Goal: Transaction & Acquisition: Book appointment/travel/reservation

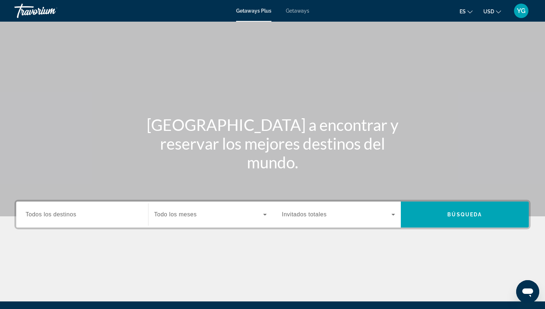
click at [36, 221] on div "Search widget" at bounding box center [82, 215] width 113 height 21
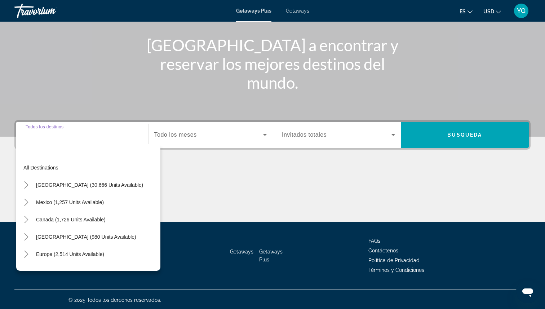
scroll to position [81, 0]
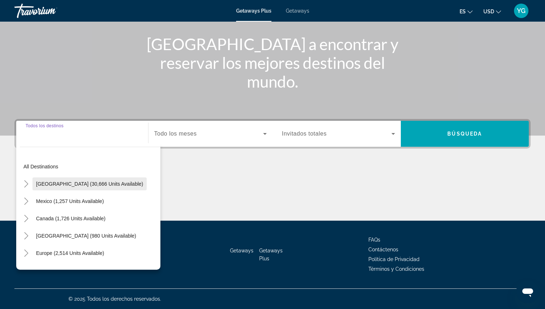
click at [43, 186] on span "[GEOGRAPHIC_DATA] (30,666 units available)" at bounding box center [89, 184] width 107 height 6
type input "**********"
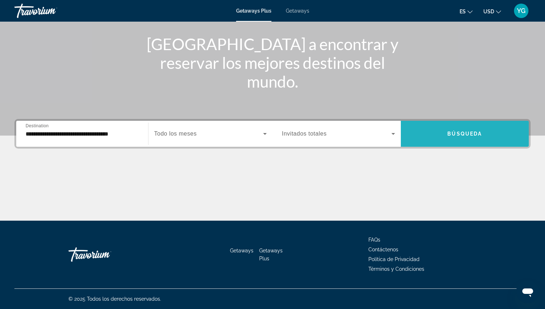
click at [446, 130] on span "Search widget" at bounding box center [465, 133] width 128 height 17
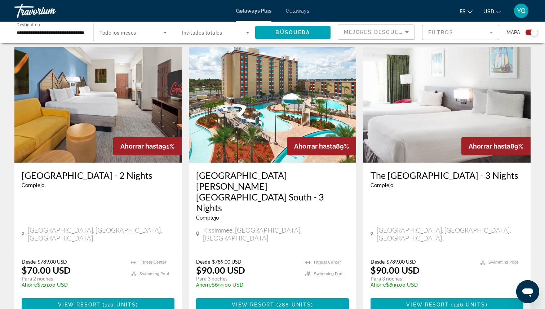
scroll to position [509, 0]
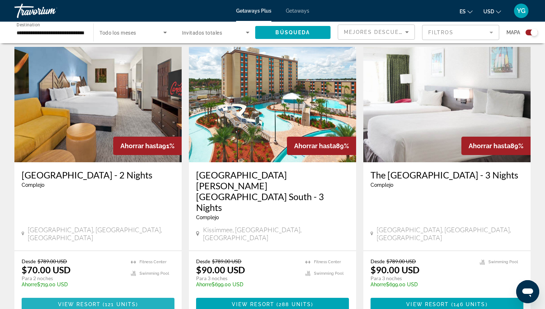
click at [92, 302] on span "View Resort" at bounding box center [79, 305] width 43 height 6
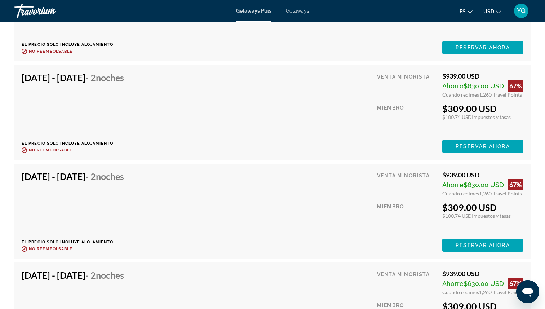
scroll to position [2339, 0]
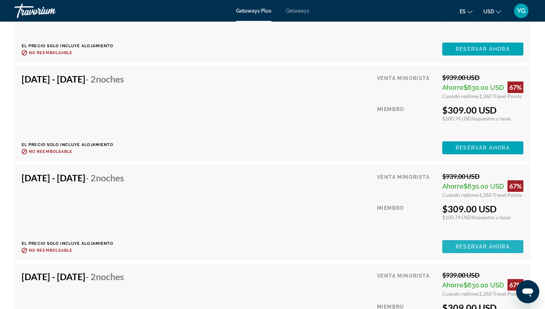
click at [489, 249] on span "Reservar ahora" at bounding box center [483, 247] width 54 height 6
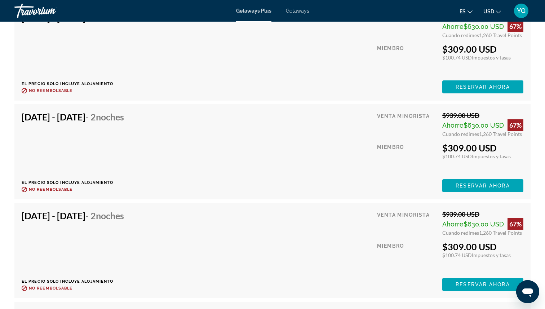
scroll to position [4531, 0]
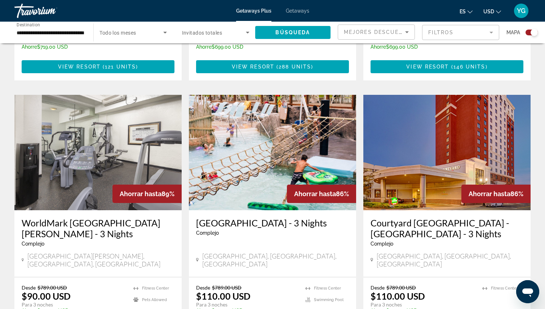
scroll to position [745, 0]
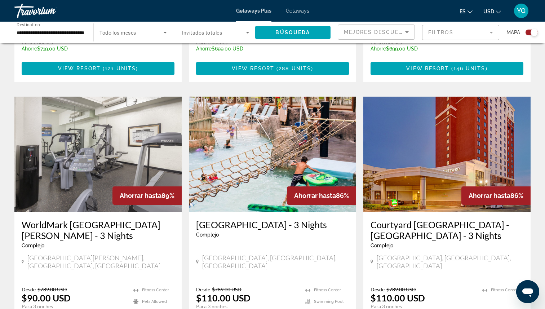
click at [263, 155] on img "Main content" at bounding box center [272, 154] width 167 height 115
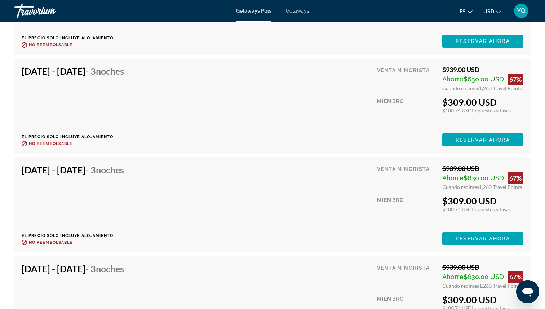
scroll to position [3528, 0]
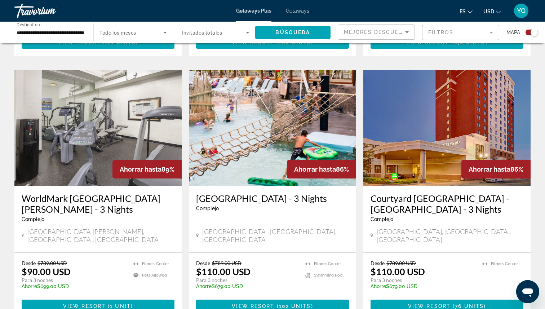
scroll to position [772, 0]
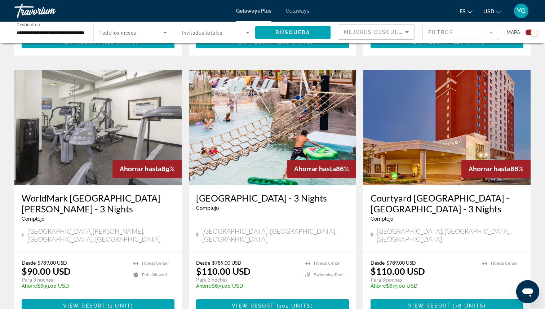
click at [475, 109] on img "Main content" at bounding box center [447, 127] width 167 height 115
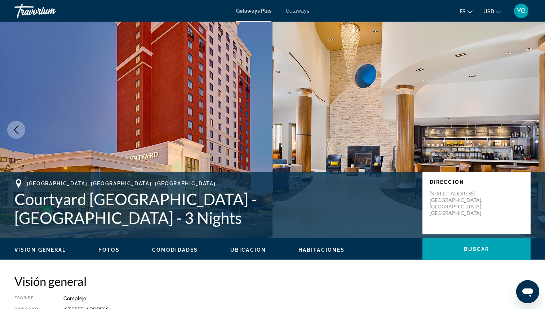
click at [530, 126] on icon "Next image" at bounding box center [529, 130] width 9 height 9
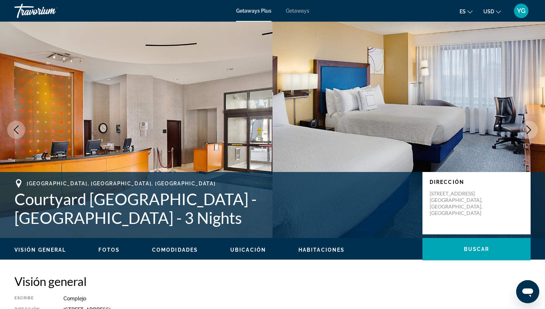
click at [530, 126] on icon "Next image" at bounding box center [529, 130] width 9 height 9
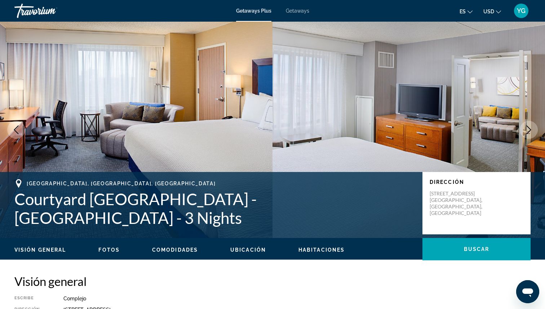
click at [530, 126] on icon "Next image" at bounding box center [529, 130] width 9 height 9
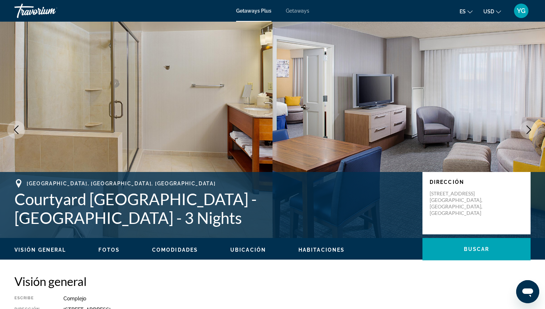
click at [530, 126] on icon "Next image" at bounding box center [529, 130] width 9 height 9
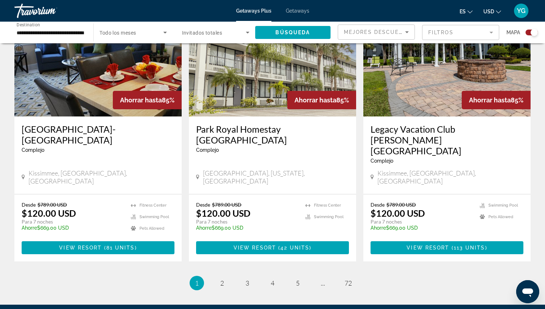
scroll to position [1114, 0]
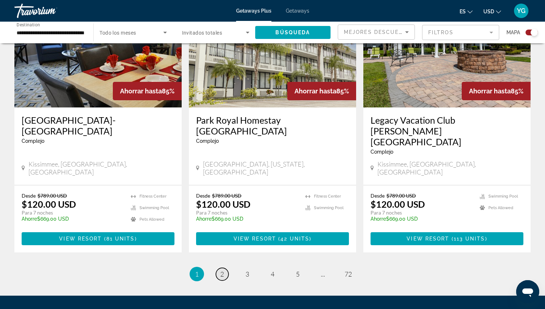
click at [221, 270] on span "2" at bounding box center [222, 274] width 4 height 8
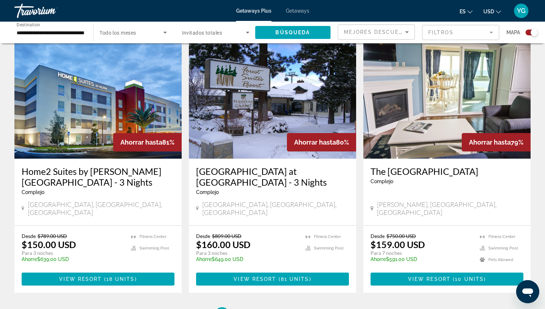
scroll to position [1074, 0]
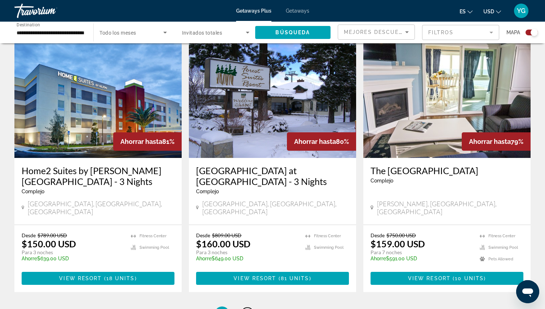
click at [250, 308] on link "page 3" at bounding box center [247, 314] width 13 height 13
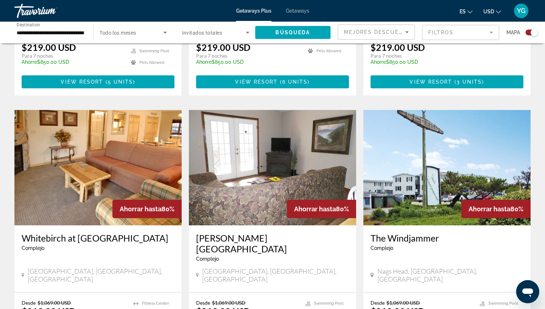
scroll to position [953, 0]
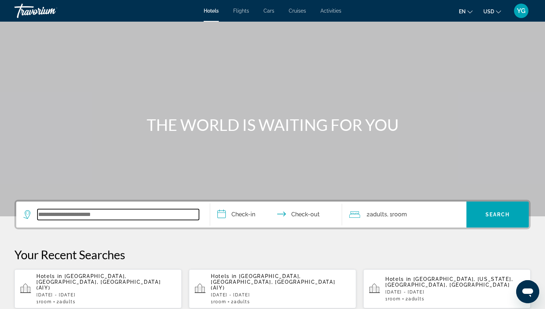
click at [60, 218] on input "Search widget" at bounding box center [119, 214] width 162 height 11
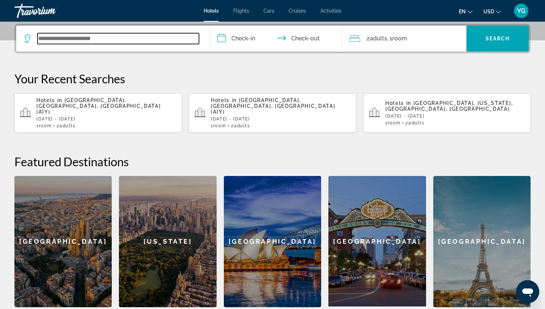
scroll to position [176, 0]
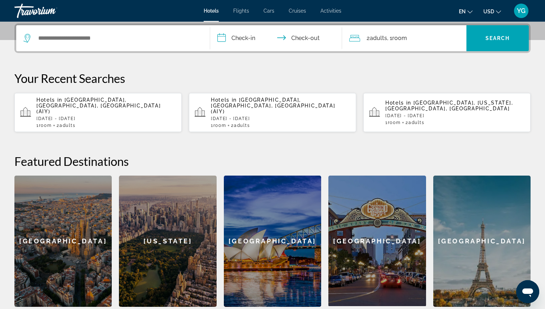
click at [111, 99] on app-hotels-recent-search "Hotels in Atlantic City, NJ, United States (AIY) Fri, 28 Nov - Sun, 30 Nov 1 Ro…" at bounding box center [97, 112] width 167 height 39
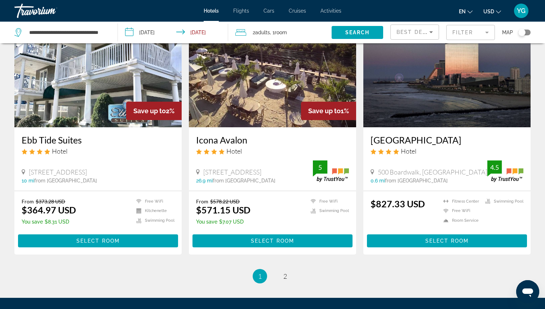
scroll to position [846, 0]
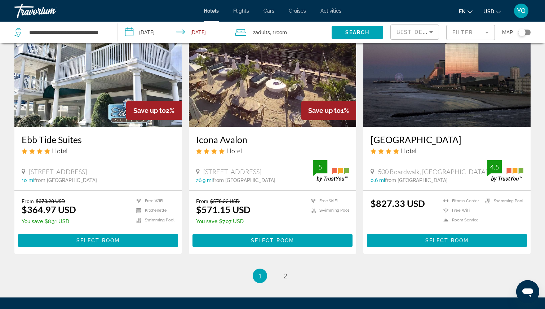
click at [438, 89] on img "Main content" at bounding box center [447, 69] width 167 height 115
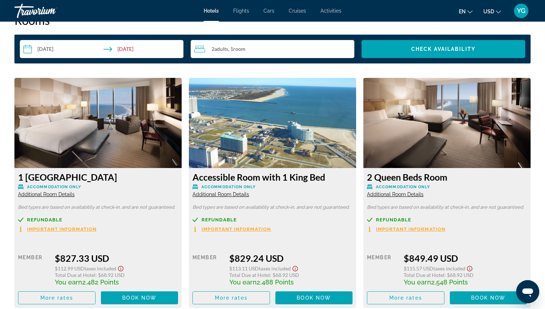
scroll to position [959, 0]
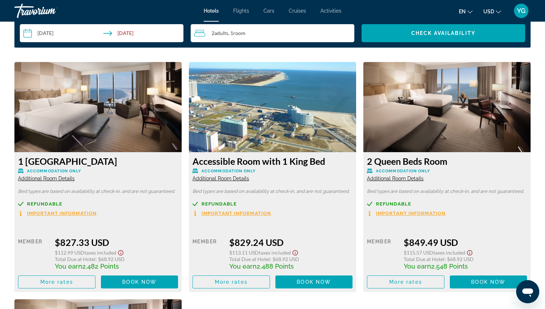
click at [119, 115] on img "Main content" at bounding box center [97, 107] width 167 height 90
click at [161, 127] on img "Main content" at bounding box center [97, 107] width 167 height 90
click at [79, 279] on span "Main content" at bounding box center [56, 281] width 77 height 17
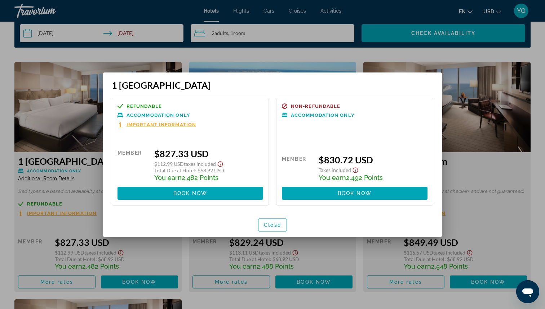
click at [32, 117] on div at bounding box center [272, 154] width 545 height 309
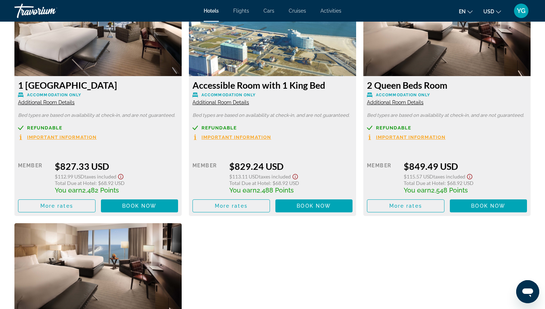
scroll to position [1040, 0]
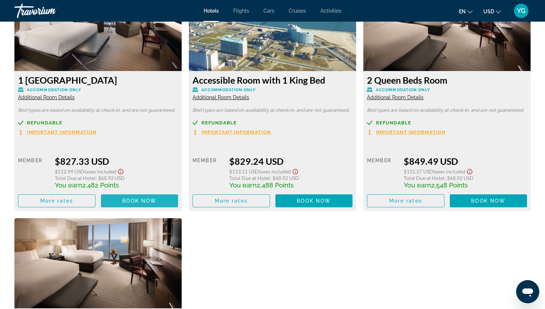
click at [112, 201] on span "Main content" at bounding box center [140, 200] width 78 height 17
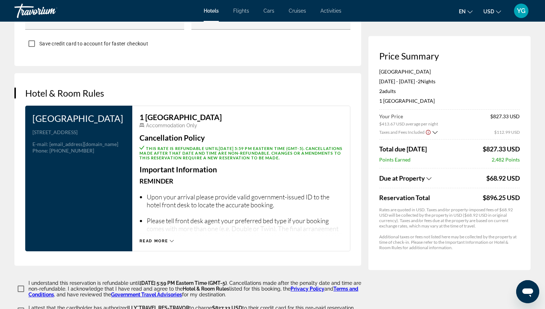
scroll to position [850, 0]
click at [149, 241] on div "1 King Bed Room Accommodation Only Cancellation Policy This rate is refundable …" at bounding box center [241, 178] width 218 height 146
click at [167, 238] on span "Read more" at bounding box center [154, 240] width 28 height 5
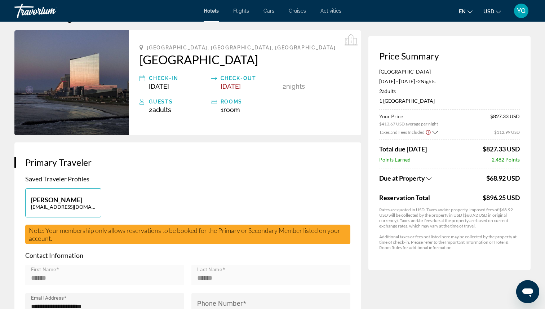
scroll to position [0, 0]
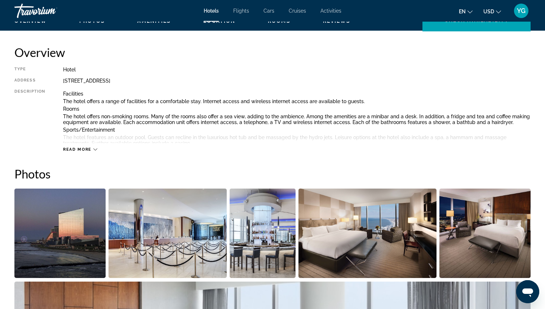
scroll to position [232, 0]
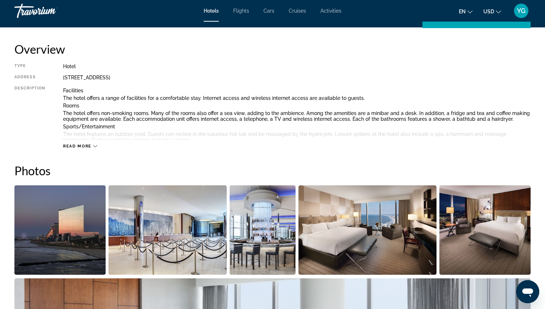
click at [88, 207] on img "Open full-screen image slider" at bounding box center [59, 229] width 91 height 89
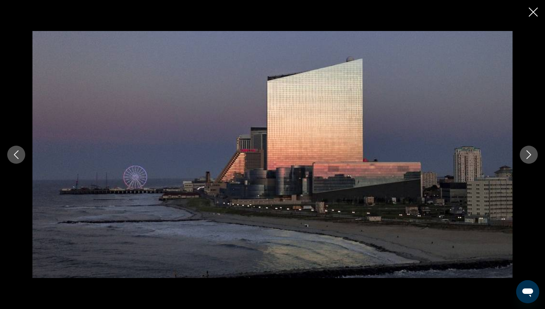
click at [529, 154] on icon "Next image" at bounding box center [529, 154] width 9 height 9
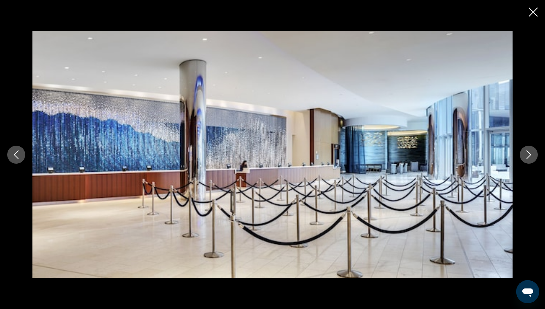
click at [530, 153] on icon "Next image" at bounding box center [529, 154] width 5 height 9
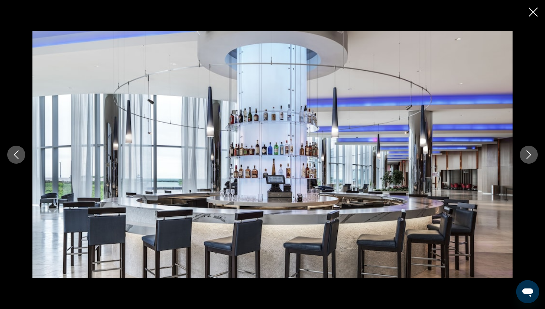
click at [529, 153] on icon "Next image" at bounding box center [529, 154] width 5 height 9
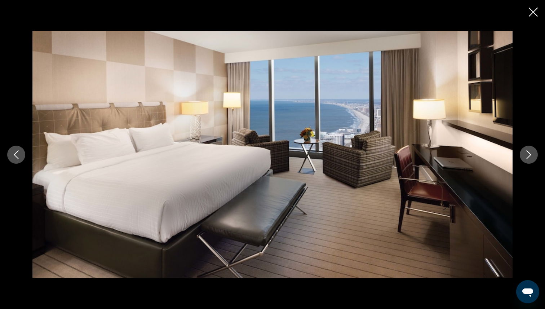
click at [532, 158] on icon "Next image" at bounding box center [529, 154] width 9 height 9
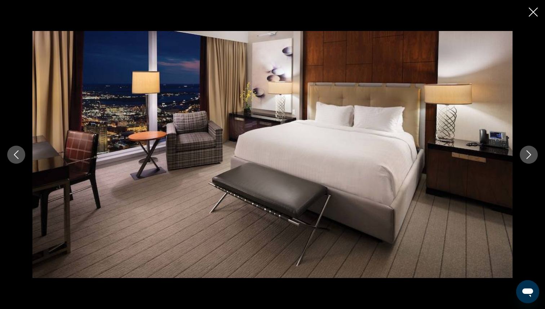
click at [531, 158] on icon "Next image" at bounding box center [529, 154] width 9 height 9
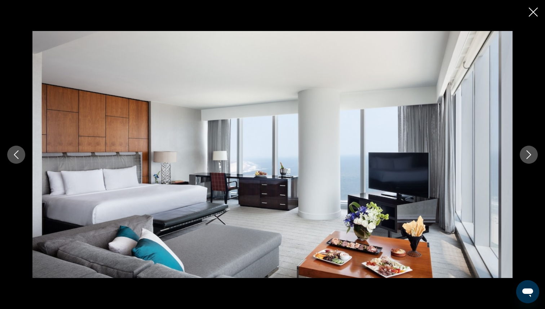
click at [531, 158] on icon "Next image" at bounding box center [529, 154] width 9 height 9
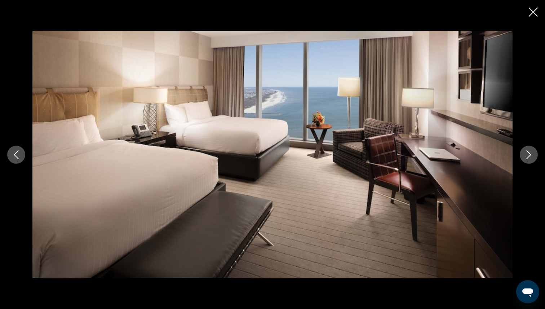
click at [531, 158] on icon "Next image" at bounding box center [529, 154] width 9 height 9
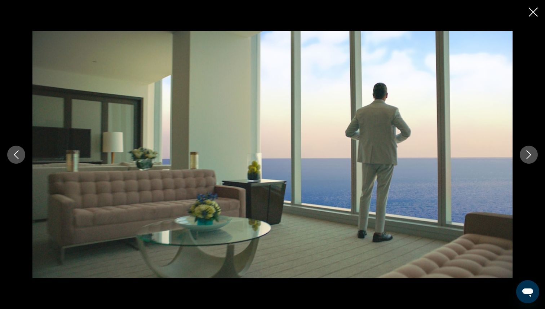
click at [531, 158] on icon "Next image" at bounding box center [529, 154] width 9 height 9
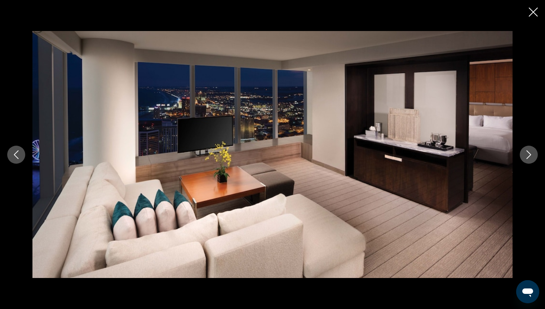
click at [531, 158] on icon "Next image" at bounding box center [529, 154] width 9 height 9
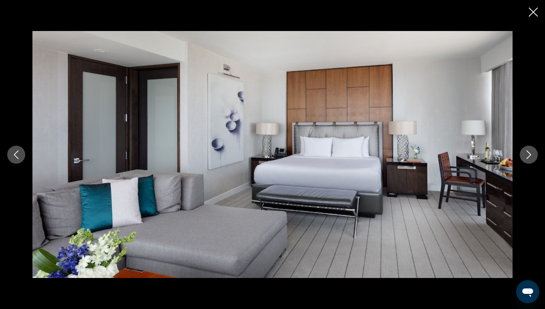
click at [531, 158] on icon "Next image" at bounding box center [529, 154] width 9 height 9
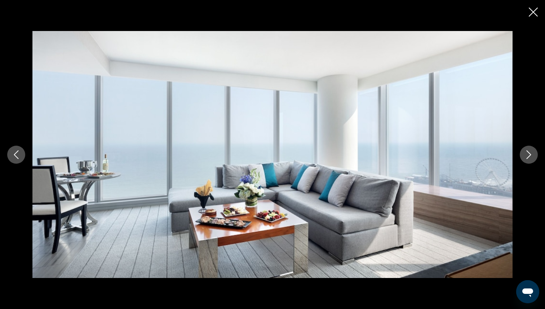
click at [531, 158] on icon "Next image" at bounding box center [529, 154] width 9 height 9
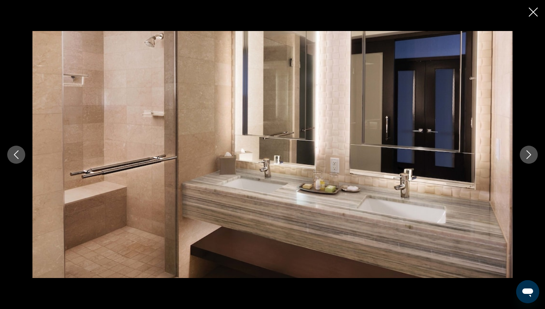
click at [531, 158] on icon "Next image" at bounding box center [529, 154] width 9 height 9
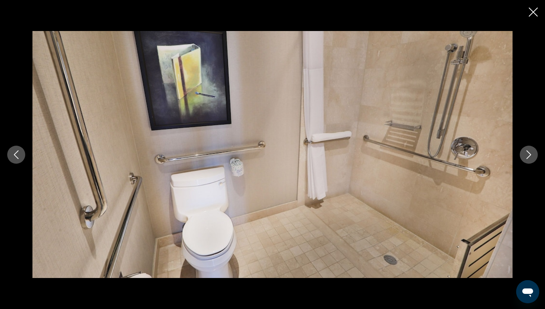
click at [531, 158] on icon "Next image" at bounding box center [529, 154] width 9 height 9
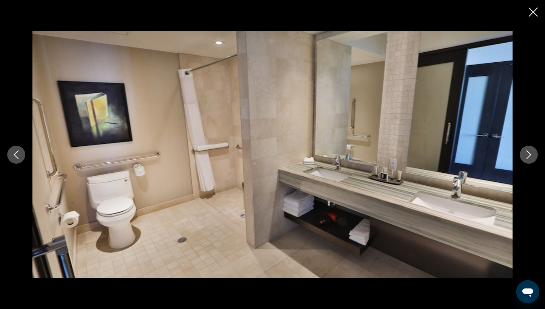
click at [531, 158] on icon "Next image" at bounding box center [529, 154] width 9 height 9
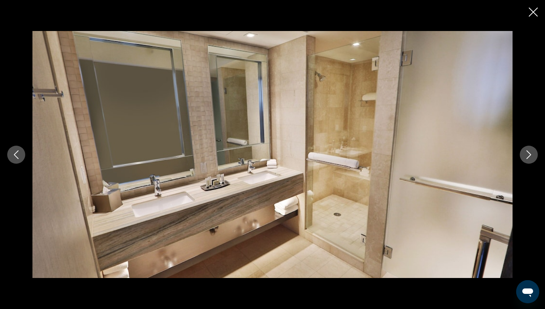
click at [531, 158] on icon "Next image" at bounding box center [529, 154] width 9 height 9
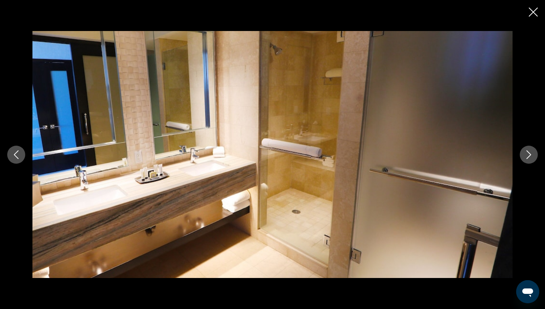
click at [531, 158] on icon "Next image" at bounding box center [529, 154] width 9 height 9
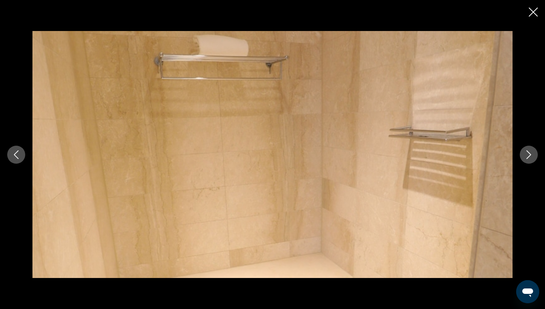
click at [531, 158] on icon "Next image" at bounding box center [529, 154] width 9 height 9
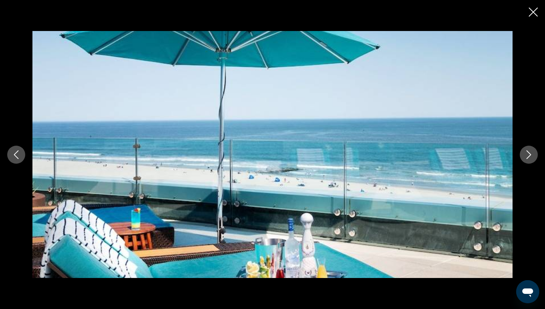
click at [531, 158] on icon "Next image" at bounding box center [529, 154] width 9 height 9
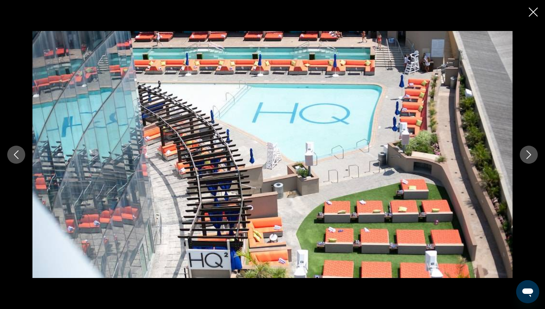
click at [531, 158] on icon "Next image" at bounding box center [529, 154] width 9 height 9
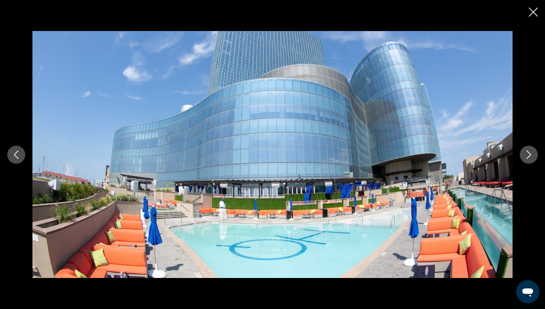
click at [531, 158] on icon "Next image" at bounding box center [529, 154] width 9 height 9
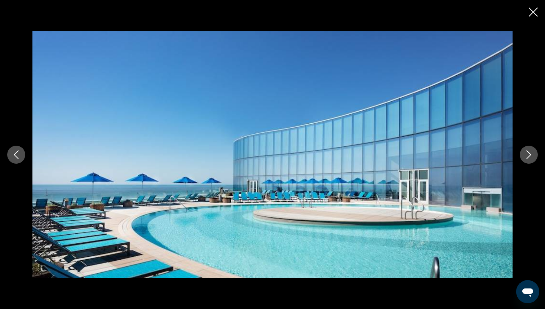
click at [531, 158] on icon "Next image" at bounding box center [529, 154] width 9 height 9
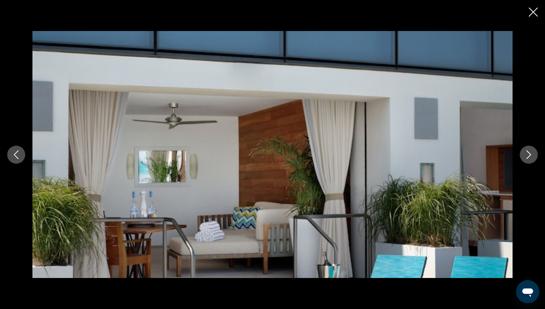
click at [531, 158] on icon "Next image" at bounding box center [529, 154] width 9 height 9
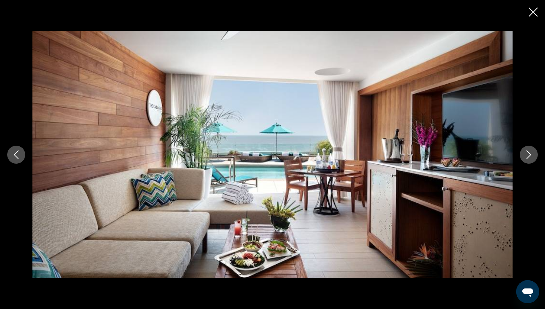
click at [531, 158] on icon "Next image" at bounding box center [529, 154] width 9 height 9
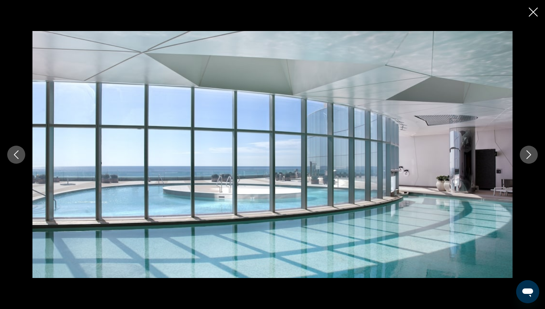
click at [531, 158] on icon "Next image" at bounding box center [529, 154] width 9 height 9
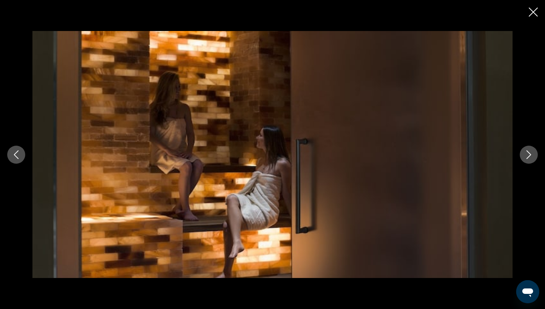
click at [530, 9] on icon "Close slideshow" at bounding box center [533, 12] width 9 height 9
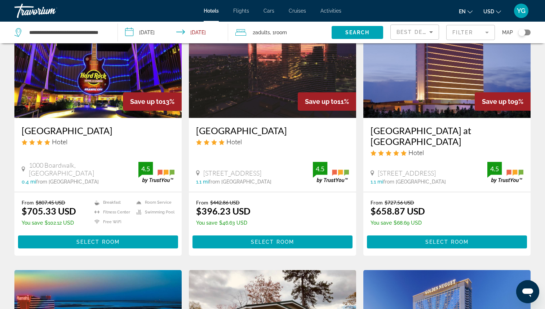
scroll to position [328, 0]
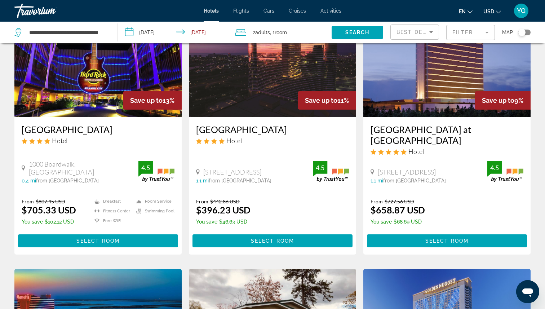
click at [105, 84] on img "Main content" at bounding box center [97, 58] width 167 height 115
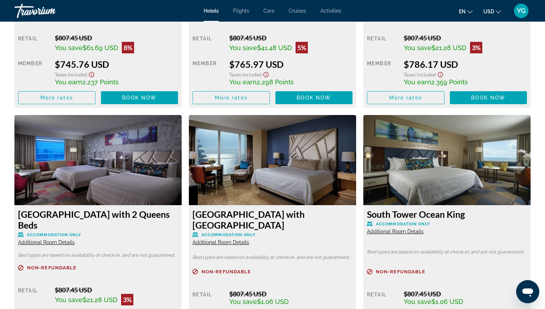
scroll to position [1409, 0]
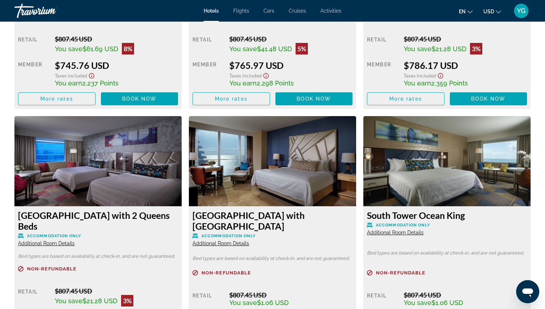
click at [409, 152] on img "Main content" at bounding box center [447, 161] width 167 height 90
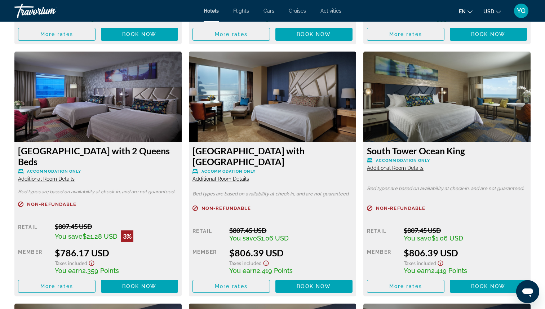
scroll to position [1476, 0]
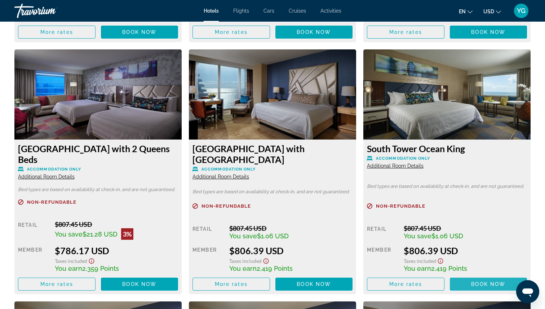
click at [476, 284] on span "Book now" at bounding box center [488, 284] width 34 height 6
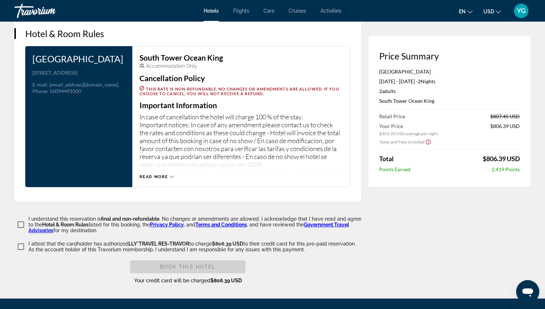
scroll to position [908, 0]
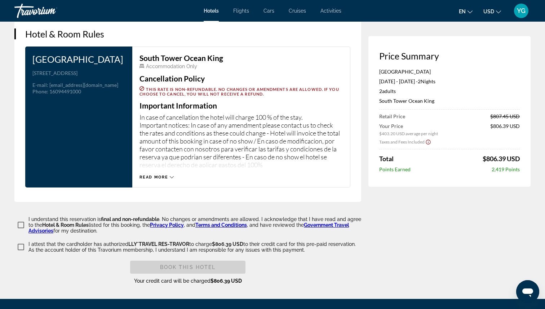
click at [165, 175] on span "Read more" at bounding box center [154, 177] width 28 height 5
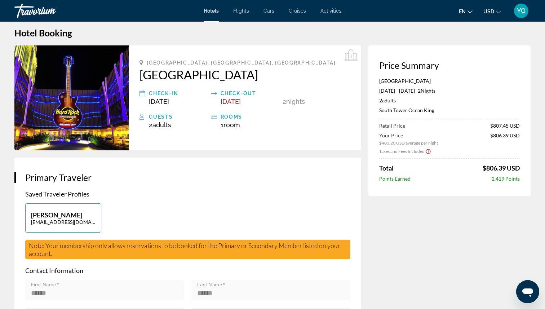
scroll to position [0, 0]
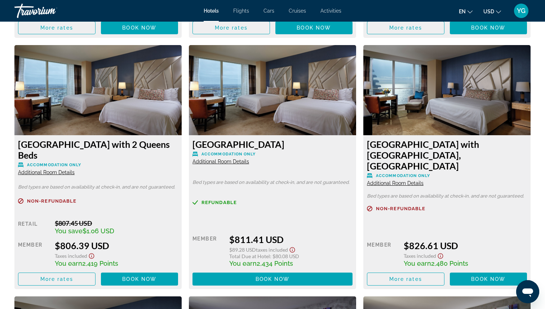
scroll to position [1732, 0]
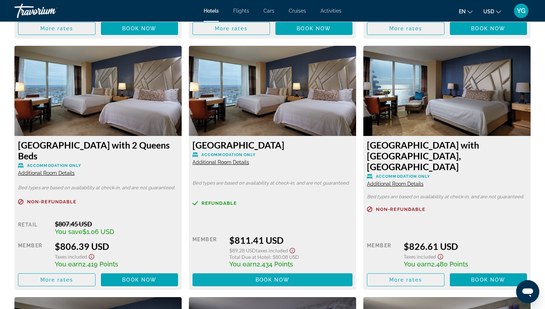
click at [280, 277] on span "Book now" at bounding box center [273, 280] width 34 height 6
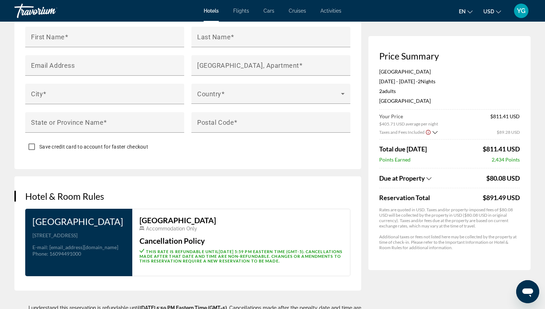
scroll to position [749, 0]
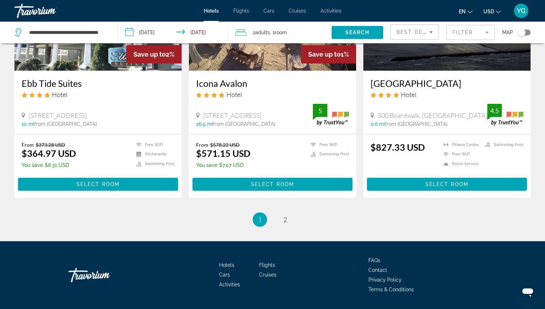
scroll to position [903, 0]
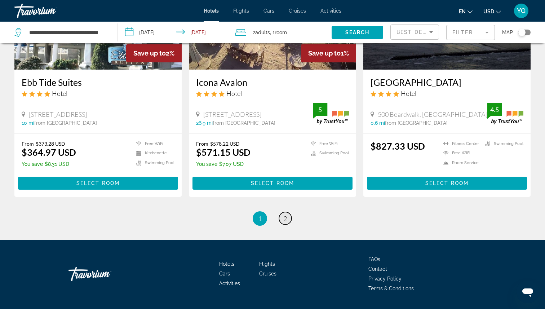
click at [288, 212] on link "page 2" at bounding box center [285, 218] width 13 height 13
